Goal: Transaction & Acquisition: Subscribe to service/newsletter

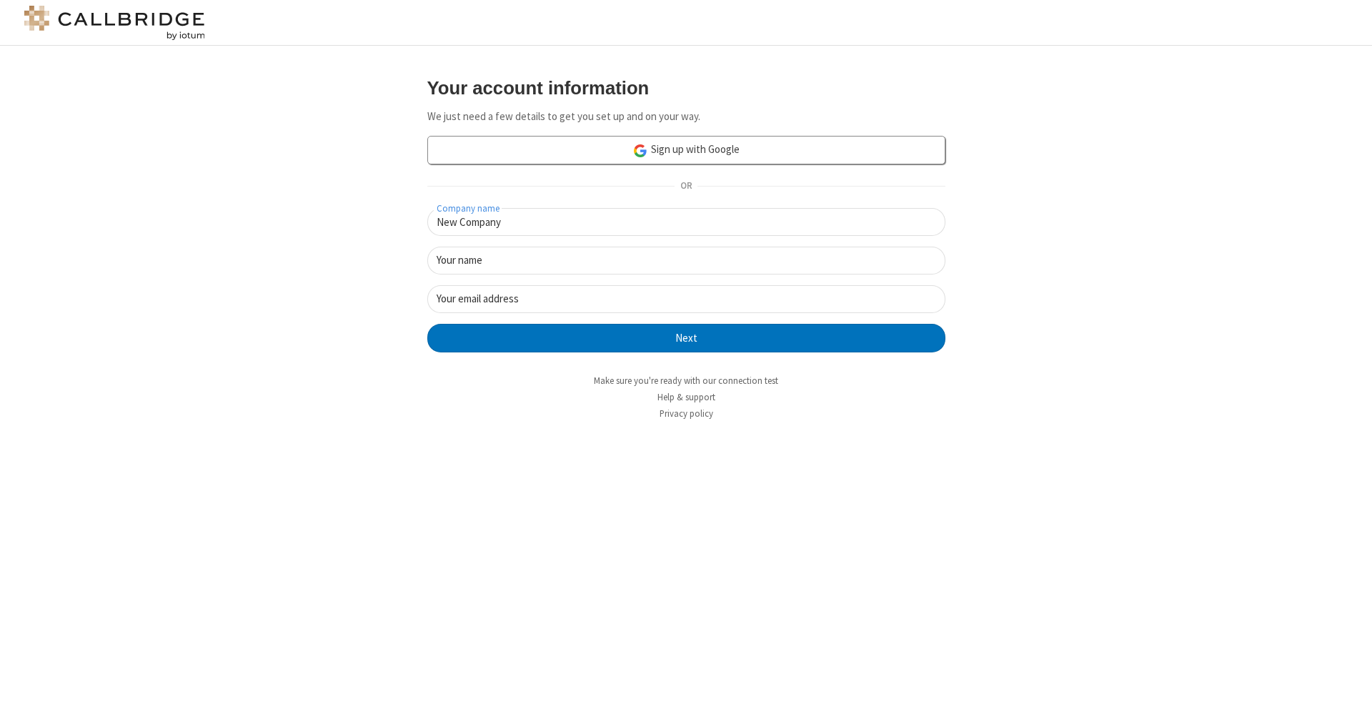
type input "New Company"
type input "New User"
type input "[EMAIL_ADDRESS]"
click at [686, 337] on button "Next" at bounding box center [686, 338] width 518 height 29
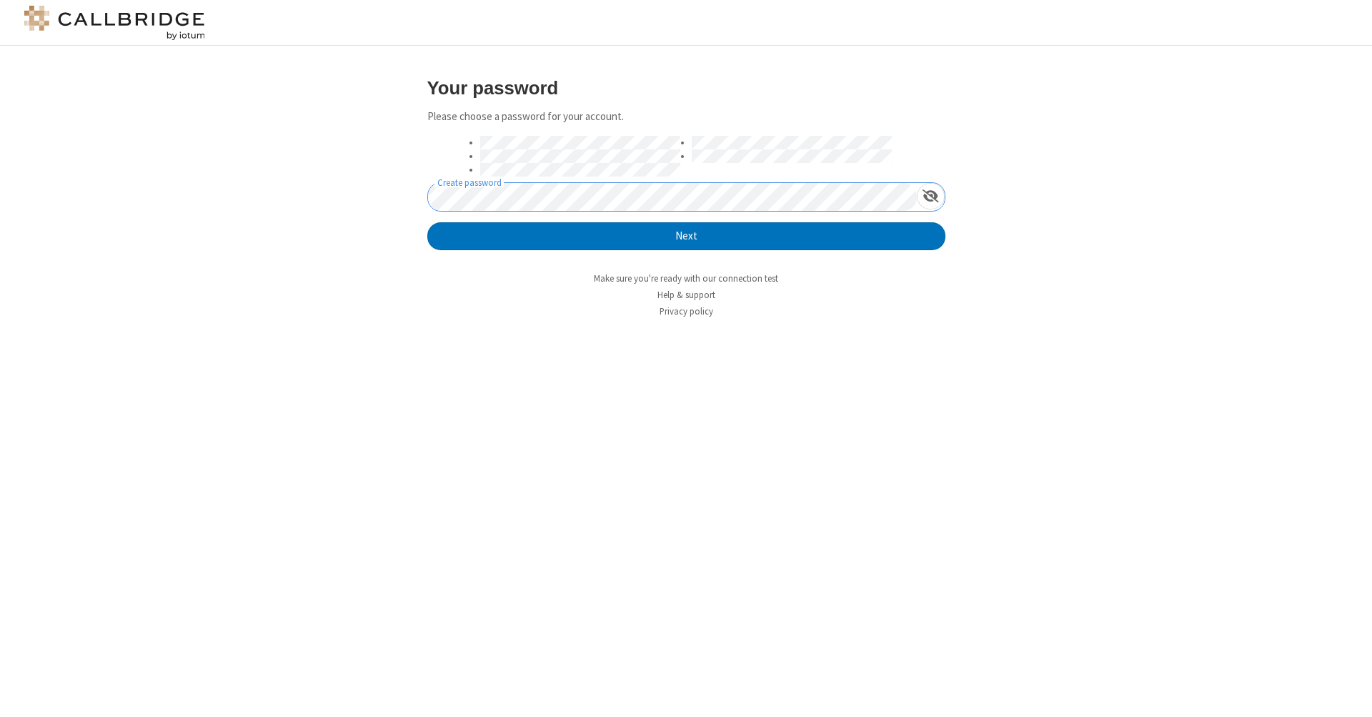
click at [686, 235] on button "Next" at bounding box center [686, 236] width 518 height 29
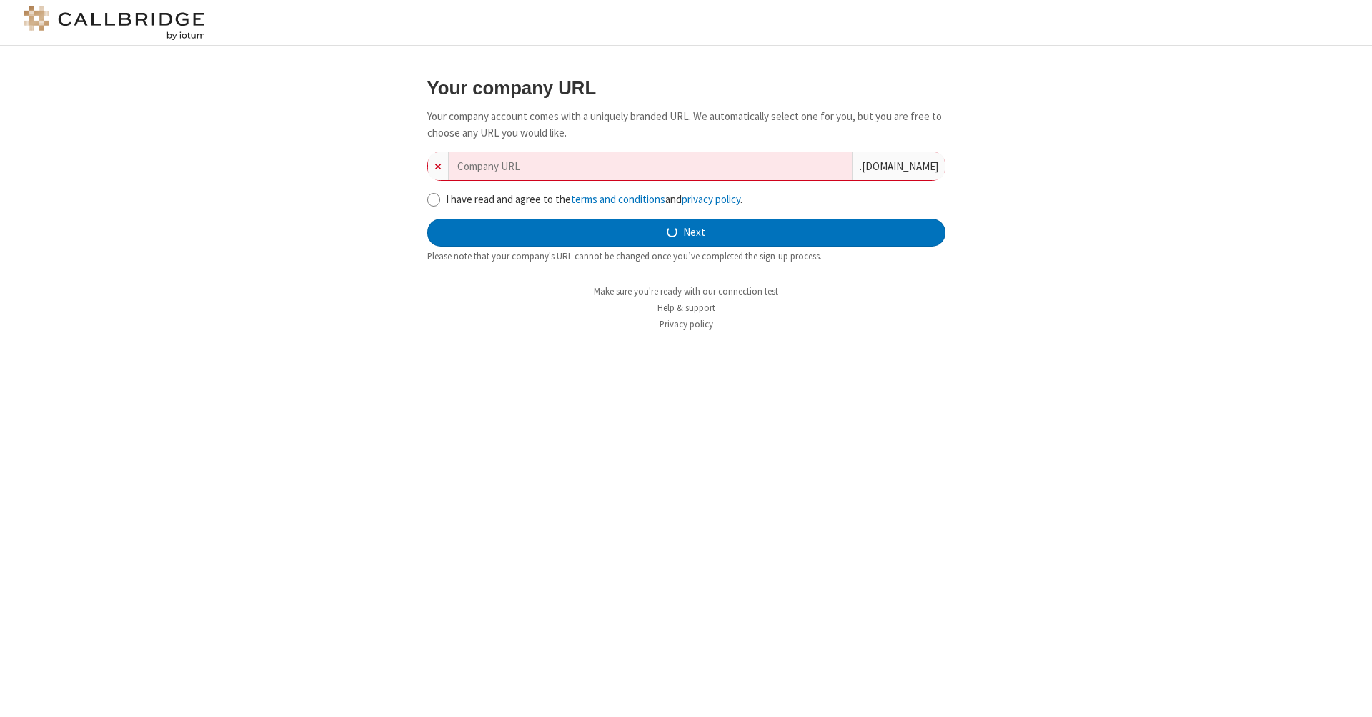
type input "new-company-directional-9963"
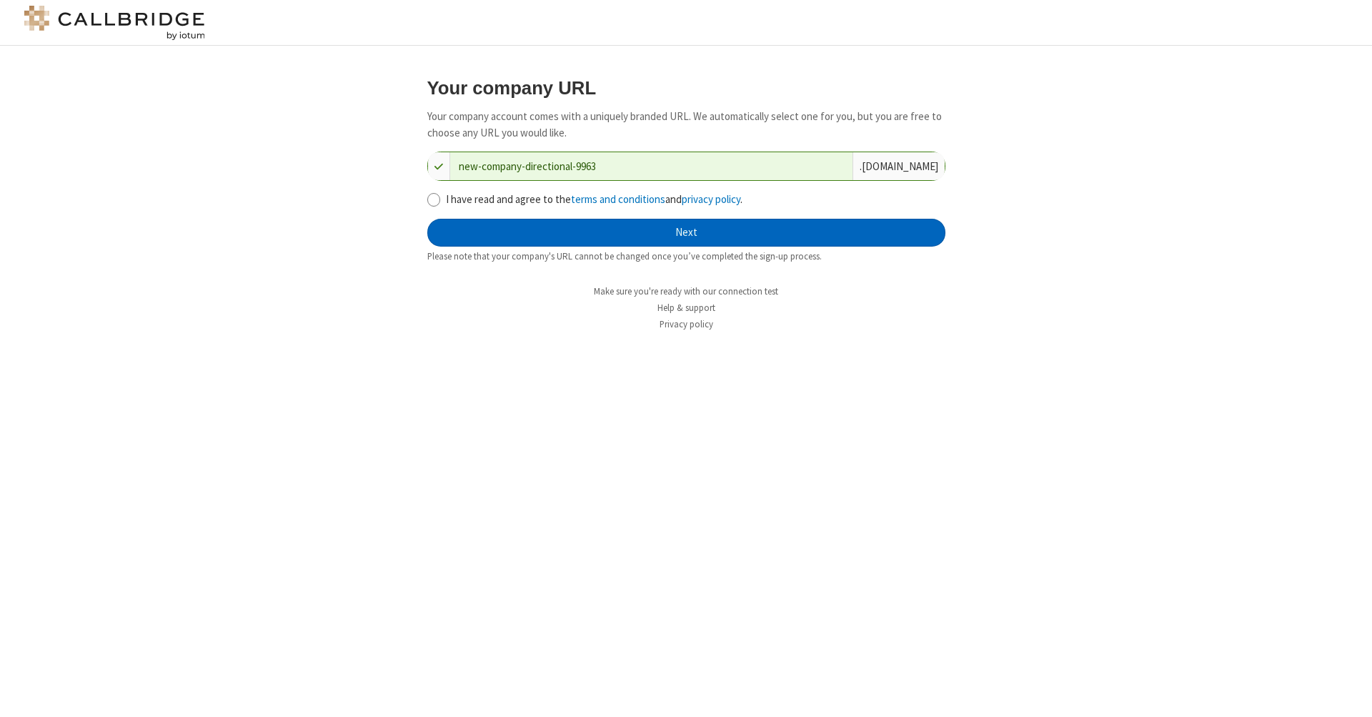
click at [686, 231] on button "Next" at bounding box center [686, 233] width 518 height 29
